Goal: Information Seeking & Learning: Learn about a topic

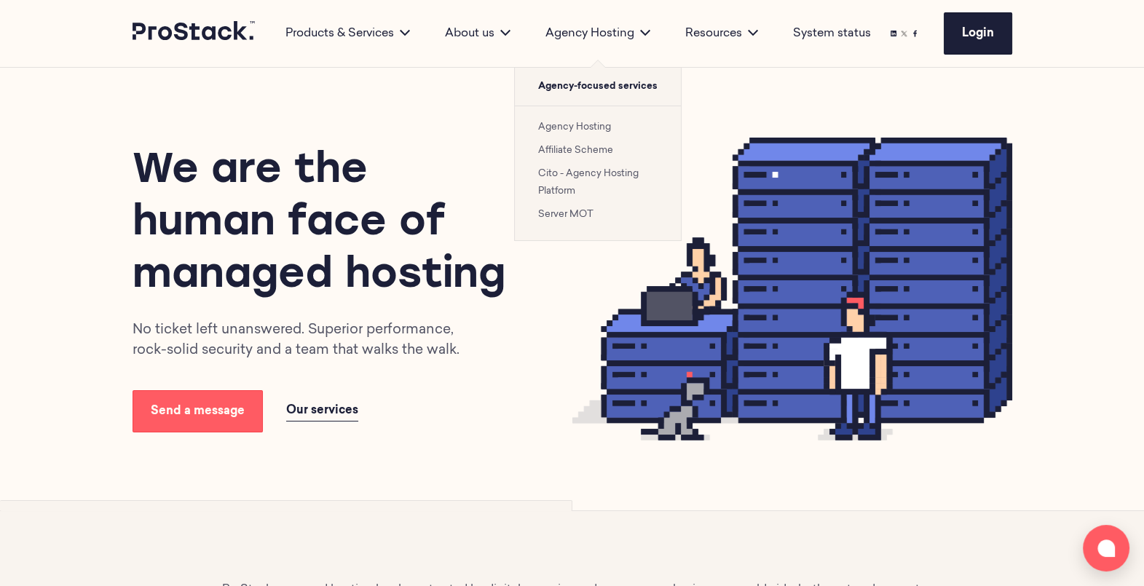
click at [591, 173] on link "Cito - Agency Hosting Platform" at bounding box center [588, 182] width 100 height 27
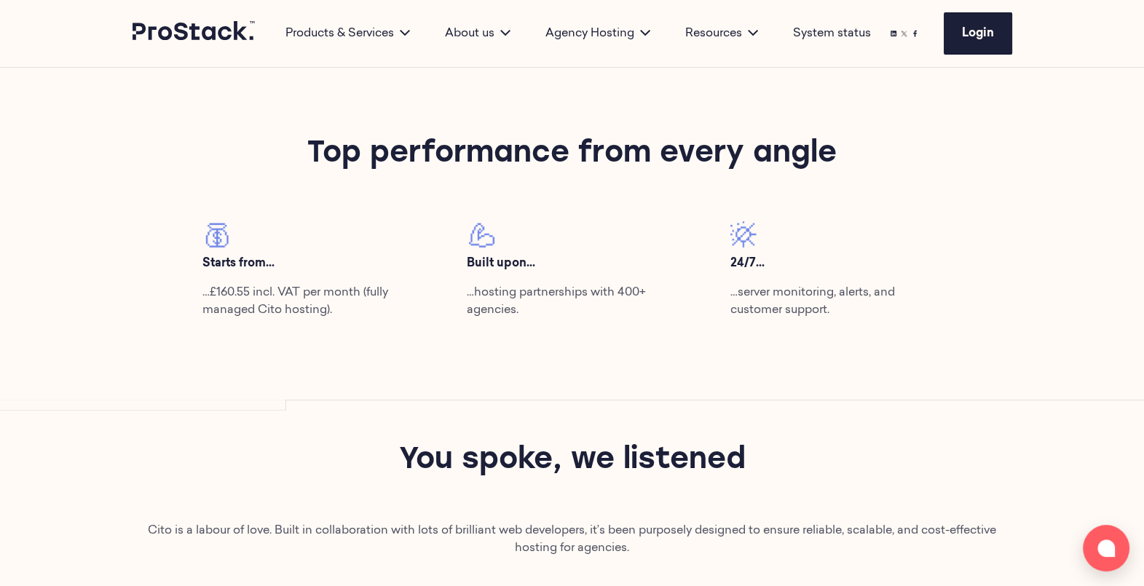
scroll to position [518, 0]
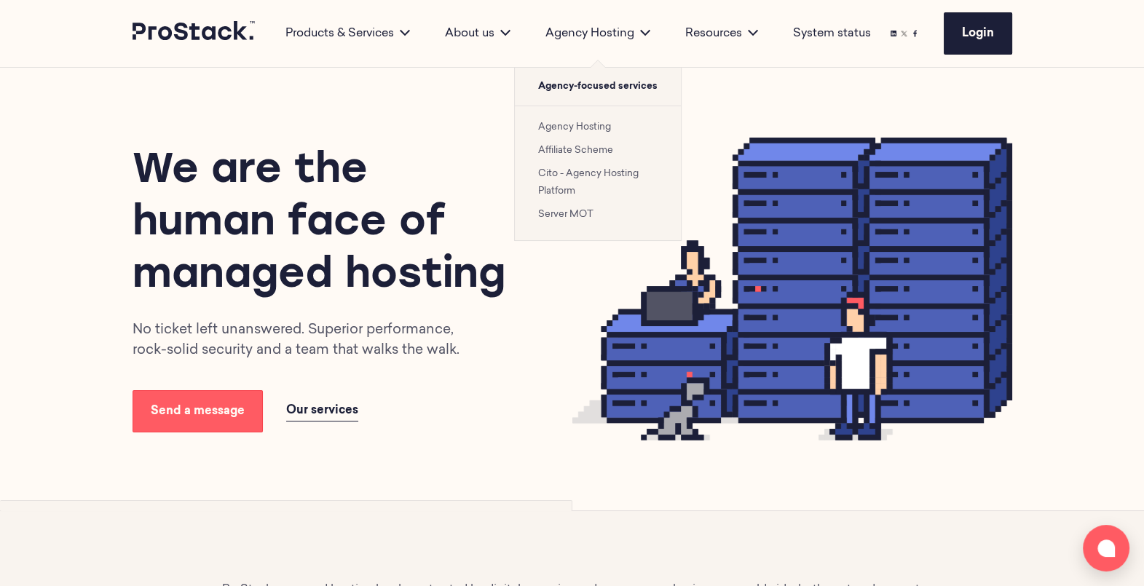
click at [580, 171] on link "Cito - Agency Hosting Platform" at bounding box center [588, 182] width 100 height 27
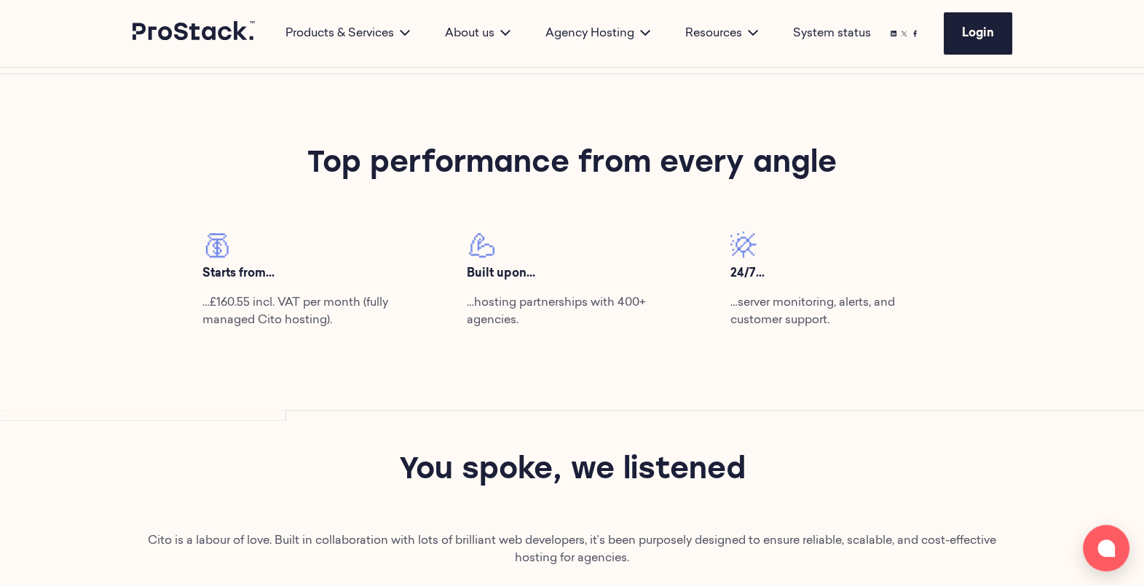
scroll to position [554, 0]
click at [502, 312] on p "…hosting partnerships with 400+ agencies." at bounding box center [572, 312] width 211 height 35
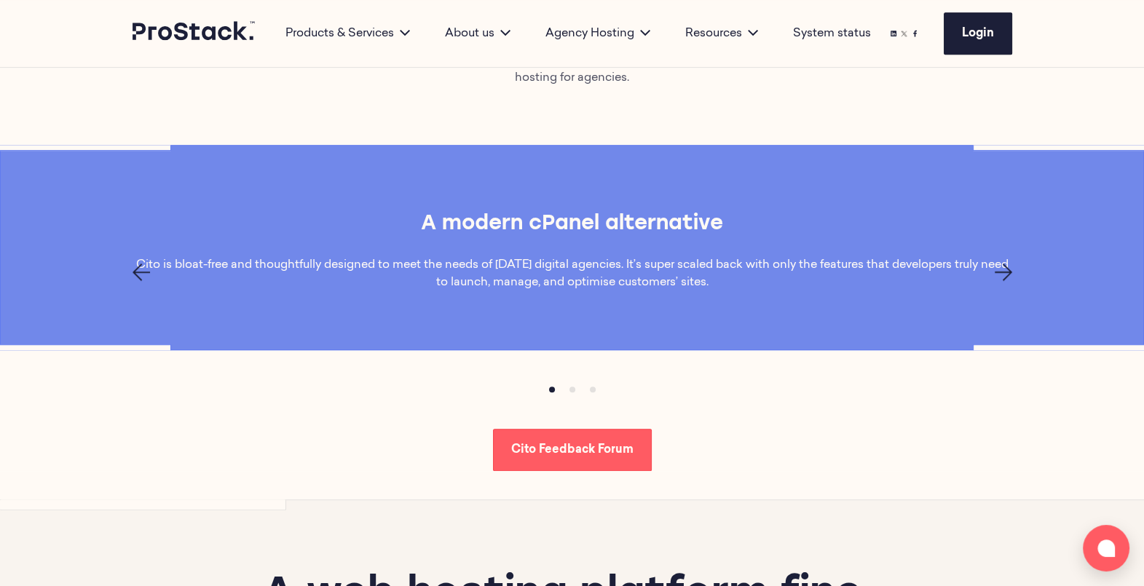
scroll to position [1002, 0]
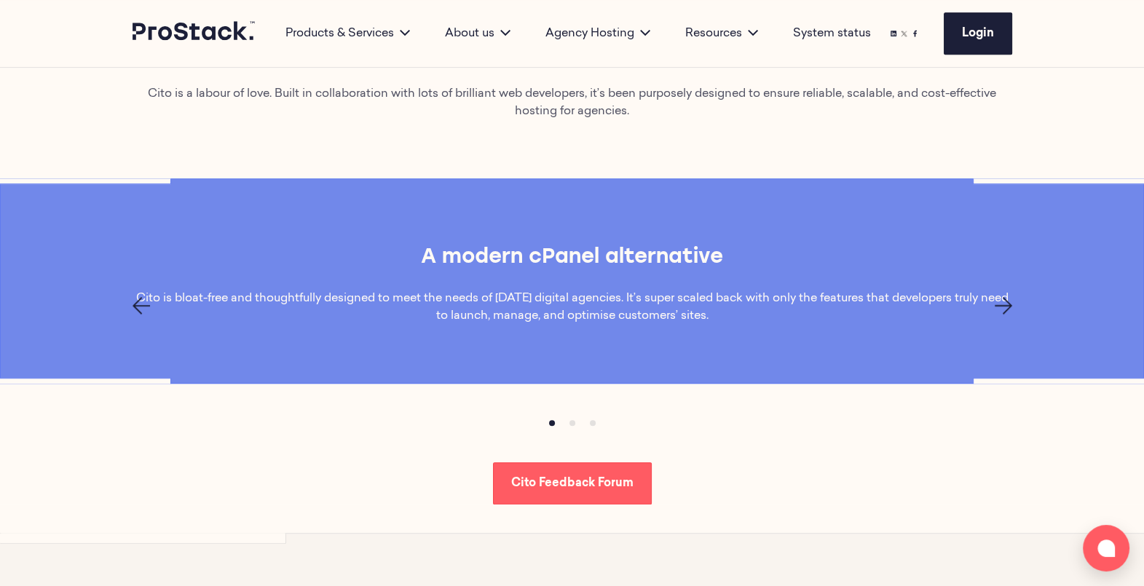
click at [140, 306] on icon "Previous page" at bounding box center [141, 305] width 17 height 17
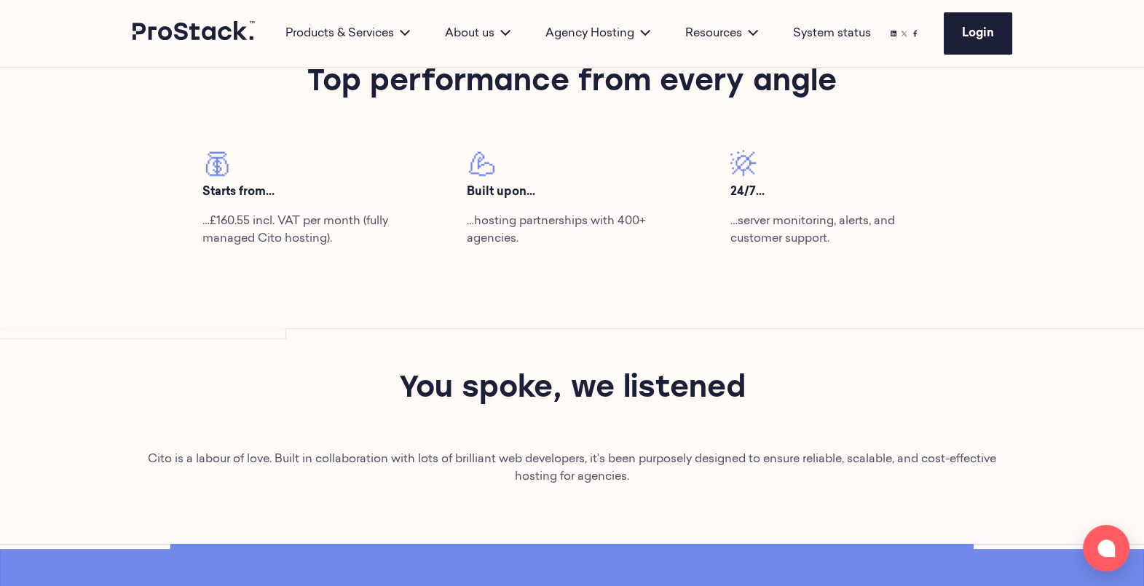
scroll to position [339, 0]
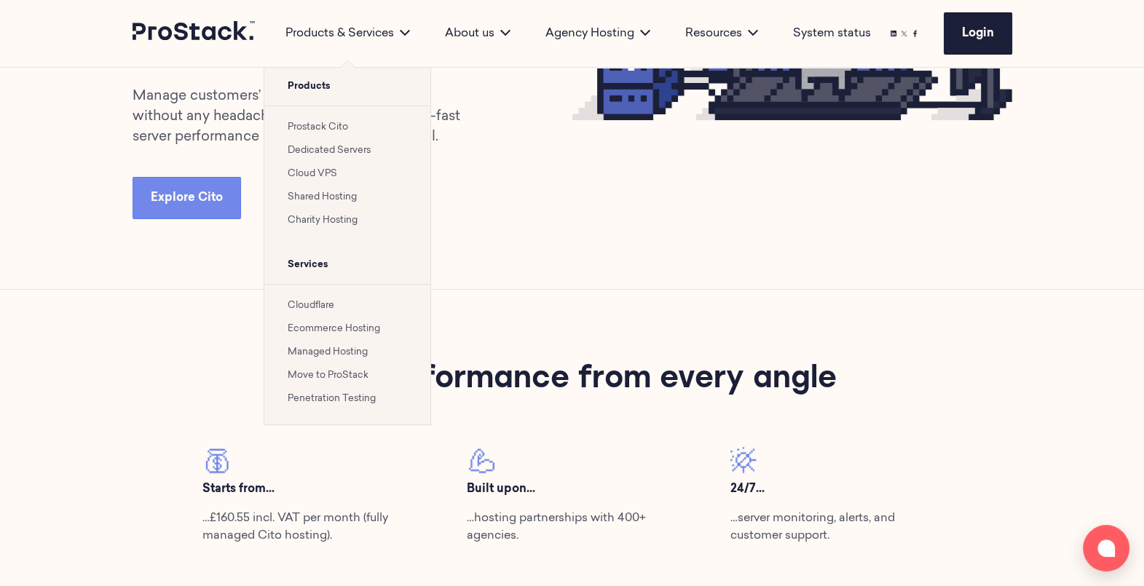
click at [328, 132] on link "Prostack Cito" at bounding box center [318, 126] width 60 height 9
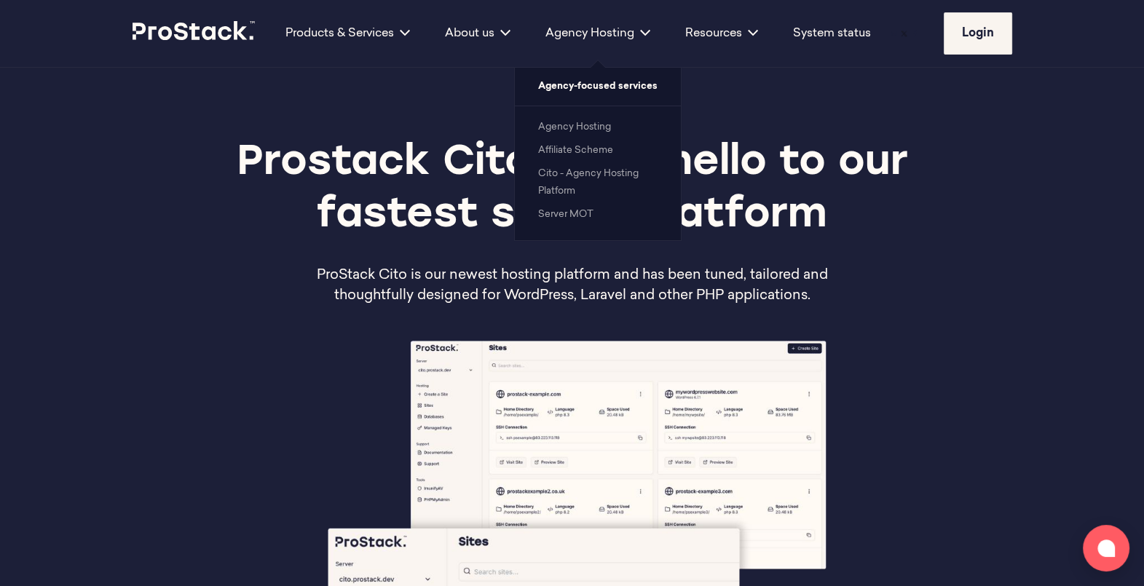
click at [573, 176] on link "Cito - Agency Hosting Platform" at bounding box center [588, 182] width 100 height 27
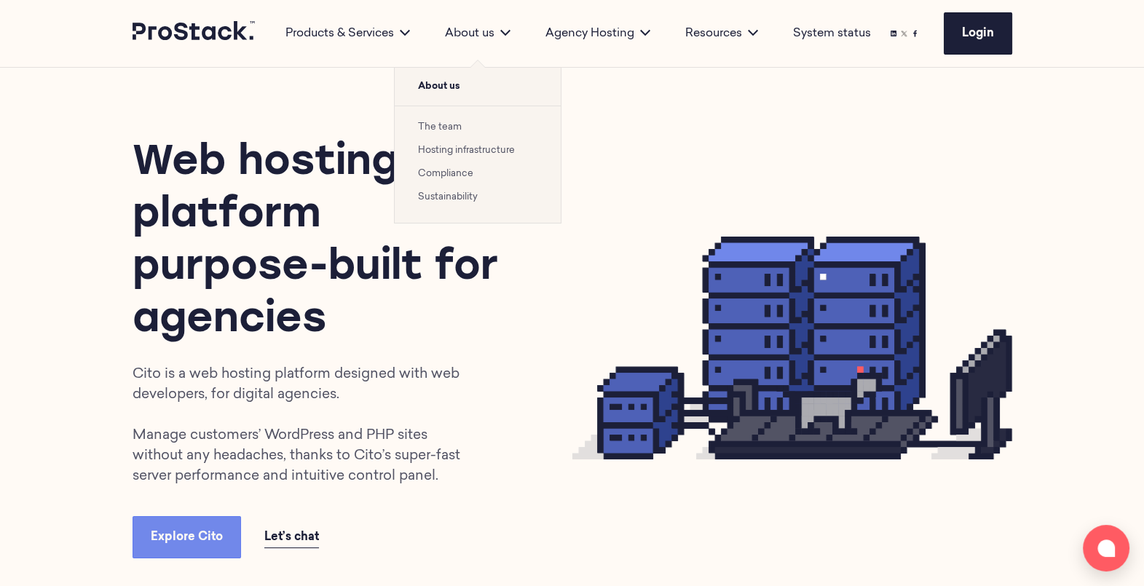
click at [478, 150] on link "Hosting infrastructure" at bounding box center [466, 150] width 97 height 9
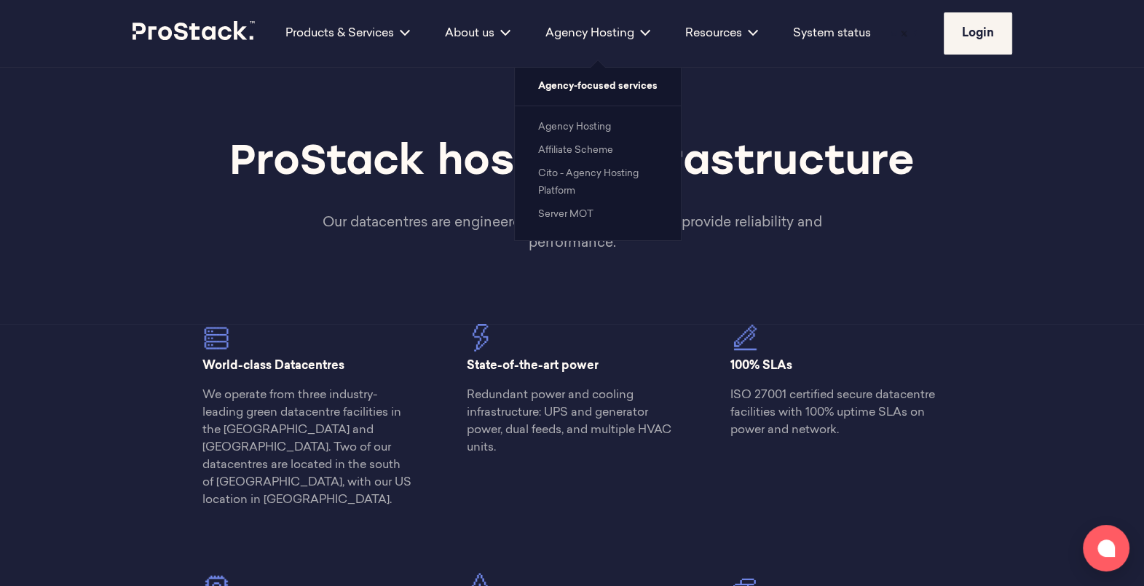
click at [583, 153] on link "Affiliate Scheme" at bounding box center [575, 150] width 75 height 9
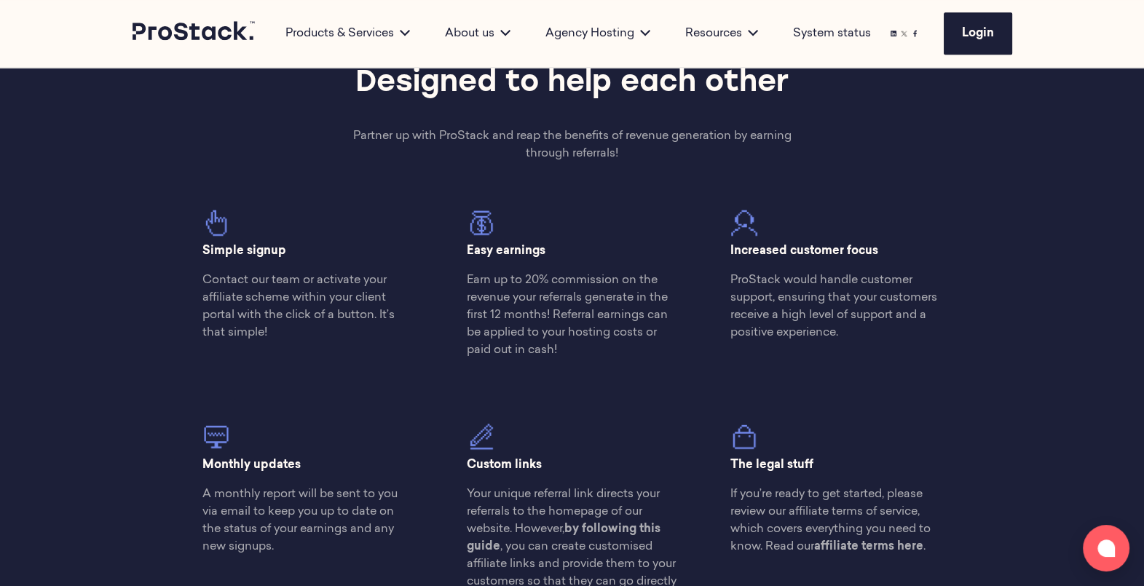
scroll to position [824, 0]
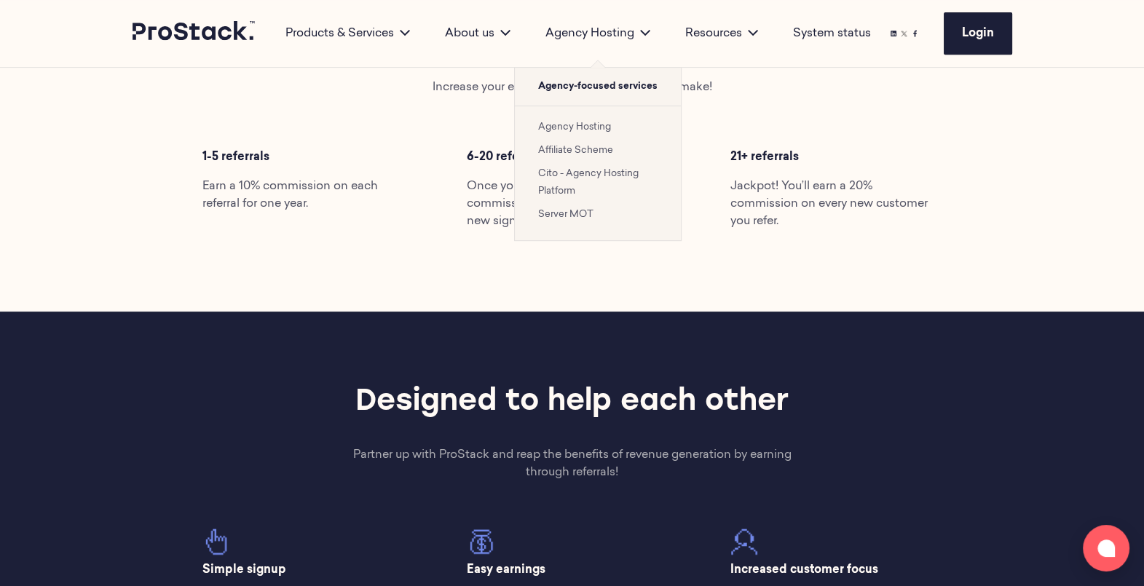
click at [571, 184] on link "Cito - Agency Hosting Platform" at bounding box center [588, 182] width 100 height 27
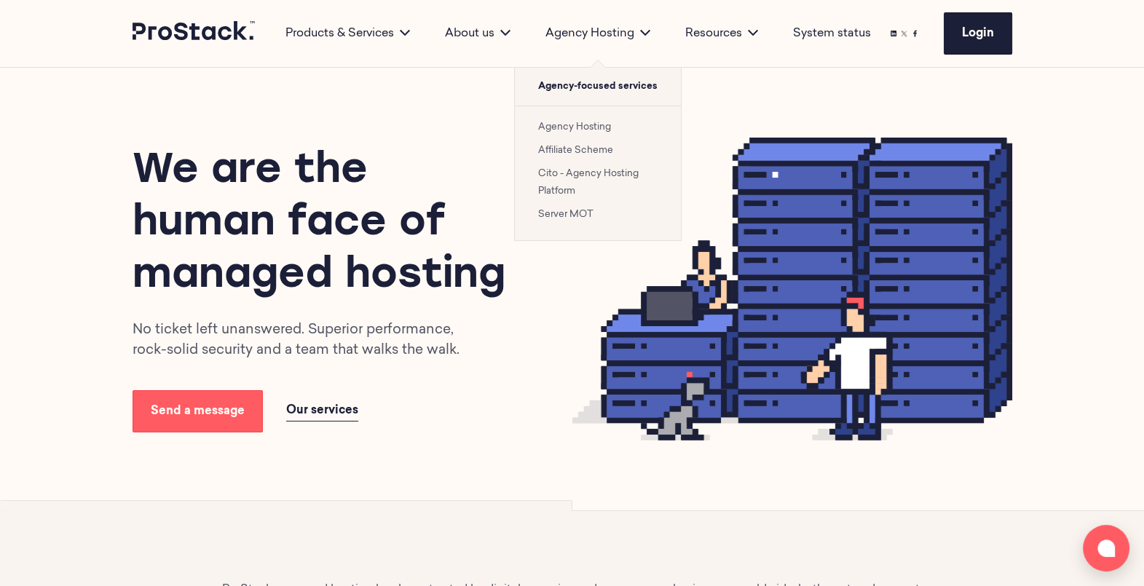
click at [628, 41] on div "Agency Hosting" at bounding box center [598, 33] width 140 height 17
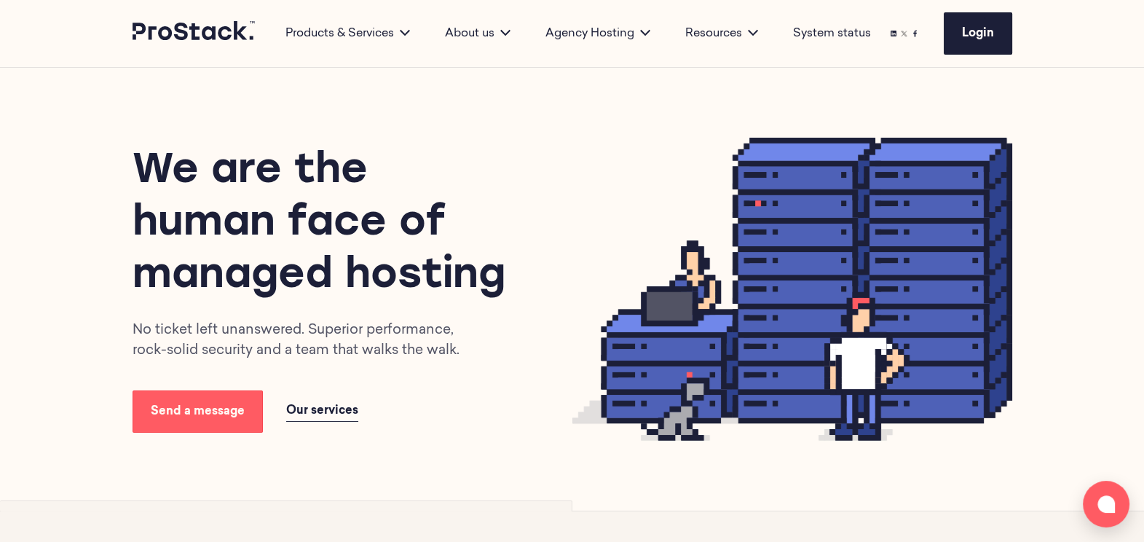
click at [900, 114] on div "We are the human face of managed hosting No ticket left unanswered. Superior pe…" at bounding box center [572, 289] width 996 height 443
